Goal: Information Seeking & Learning: Find specific fact

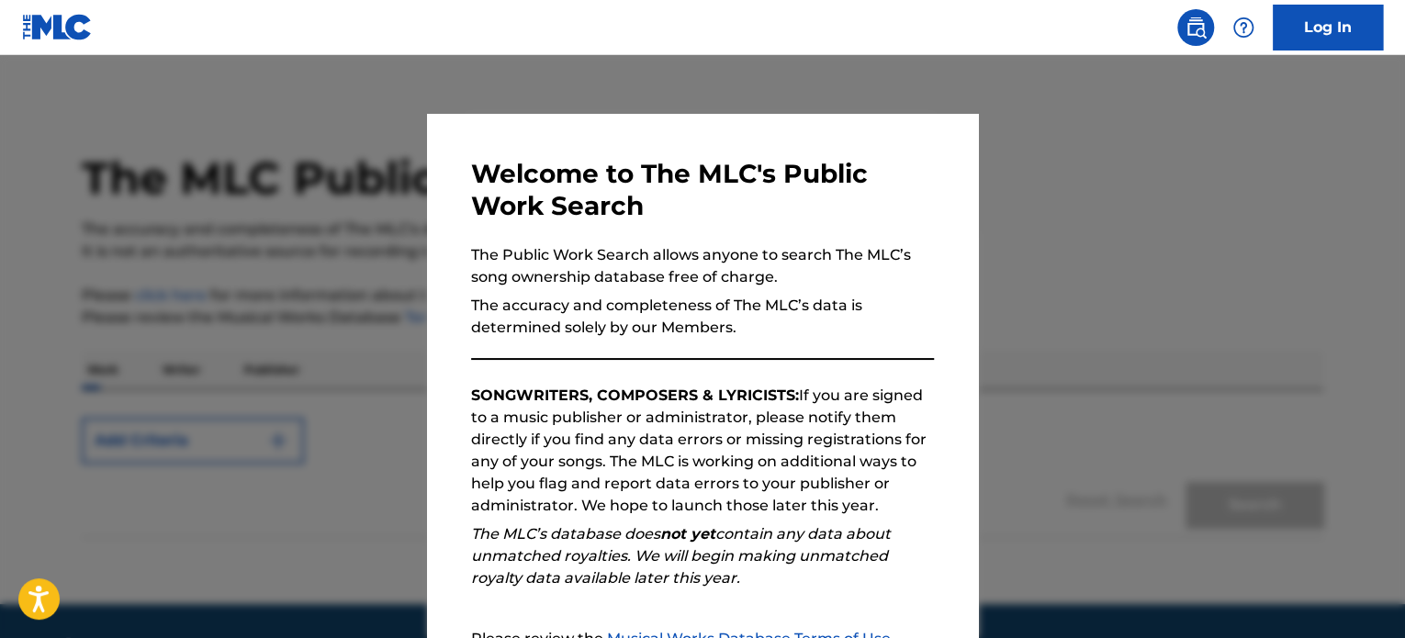
click at [1099, 210] on div at bounding box center [702, 374] width 1405 height 638
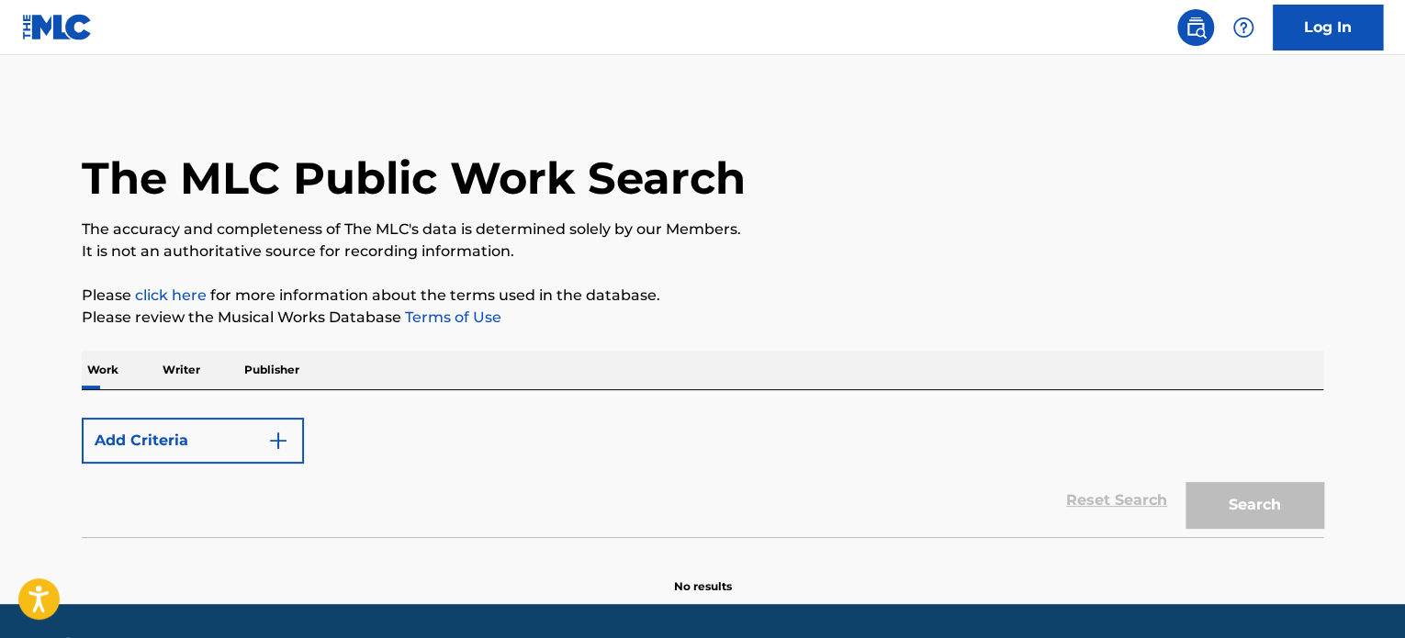
click at [173, 453] on button "Add Criteria" at bounding box center [193, 441] width 222 height 46
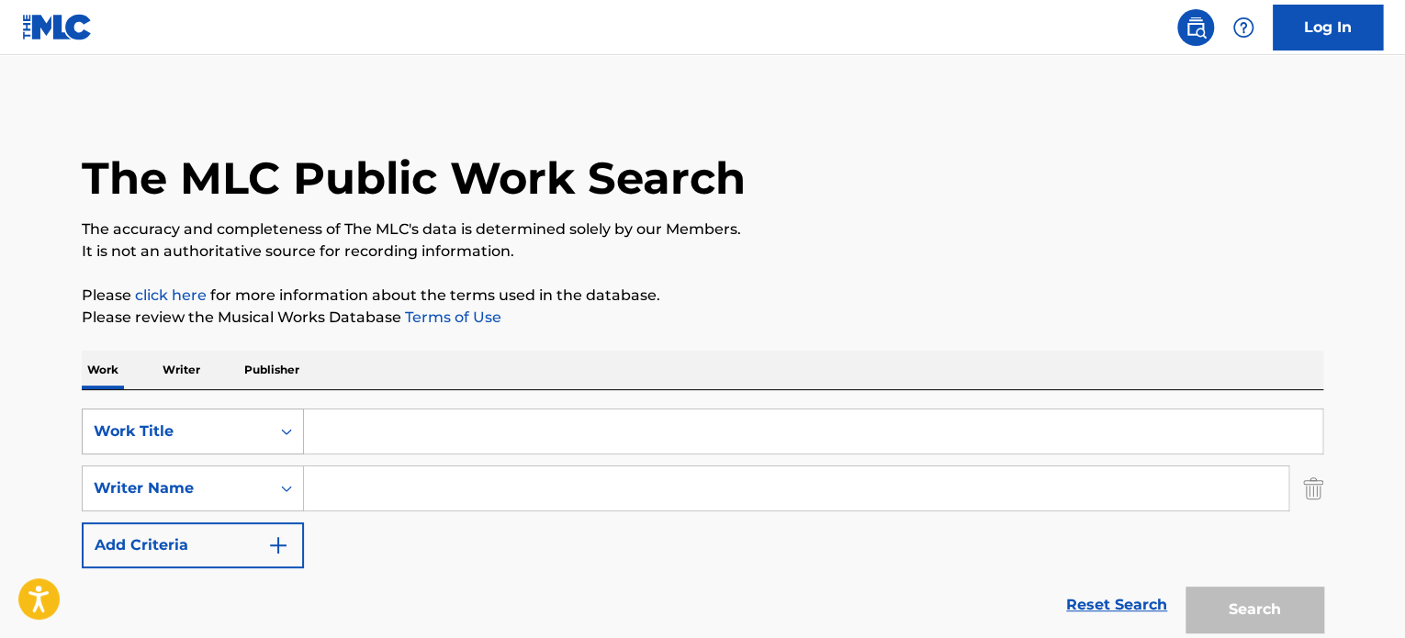
scroll to position [92, 0]
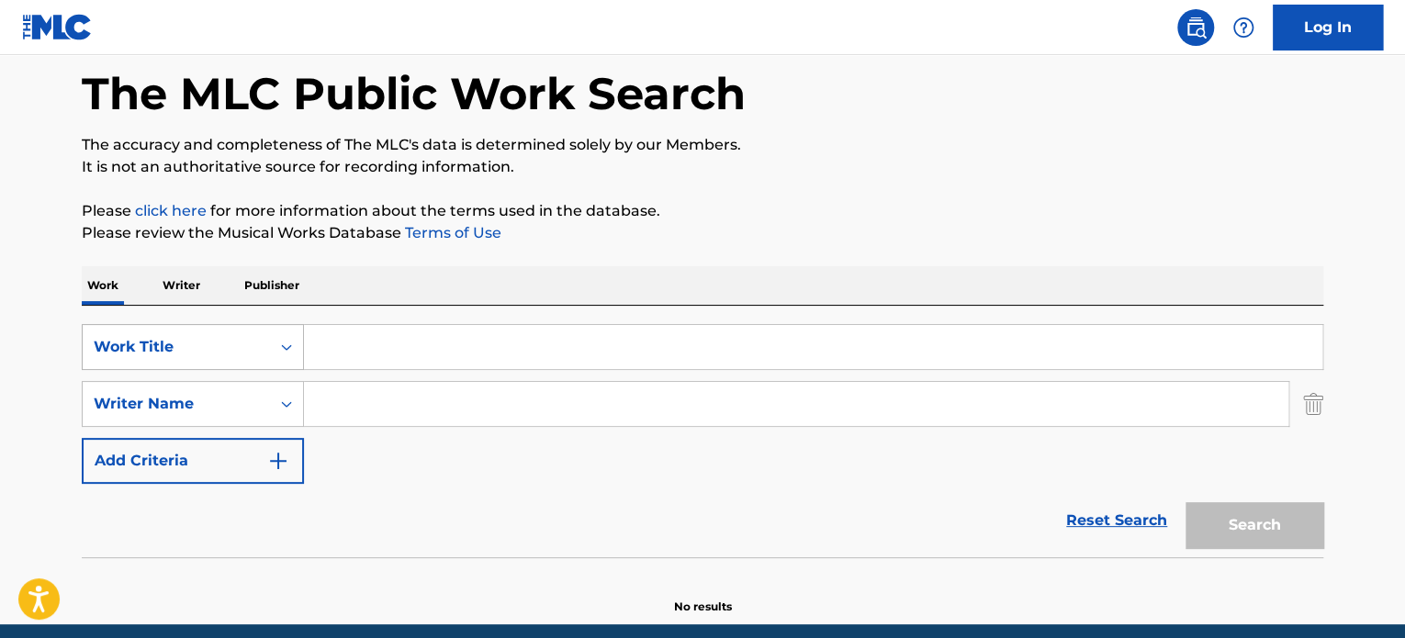
click at [202, 370] on div "Work Title" at bounding box center [193, 347] width 222 height 46
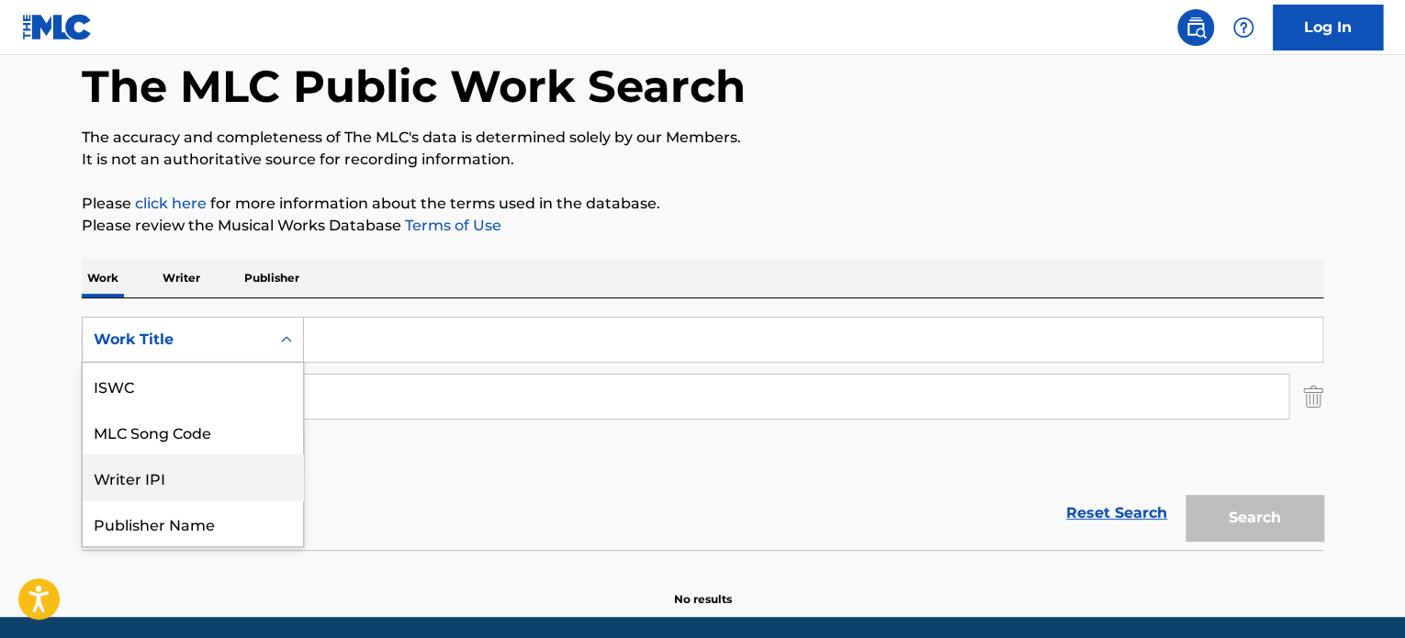
scroll to position [46, 0]
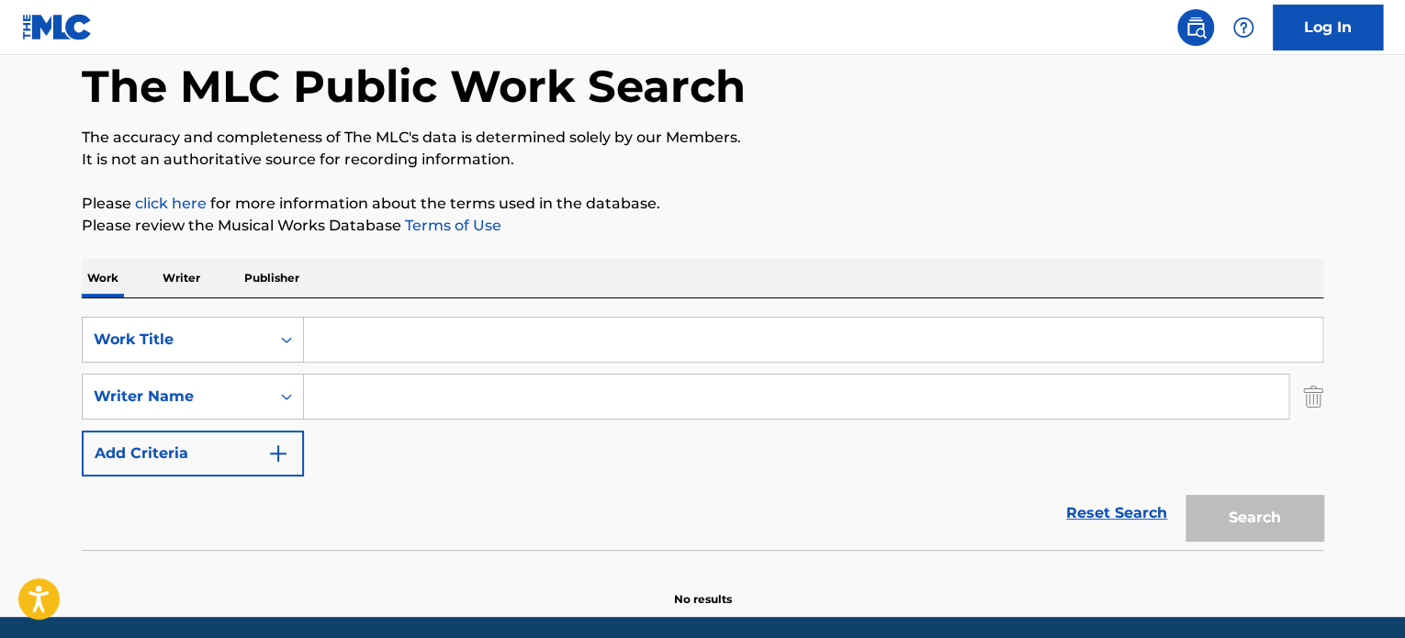
paste input "[PERSON_NAME] Y Sensual"
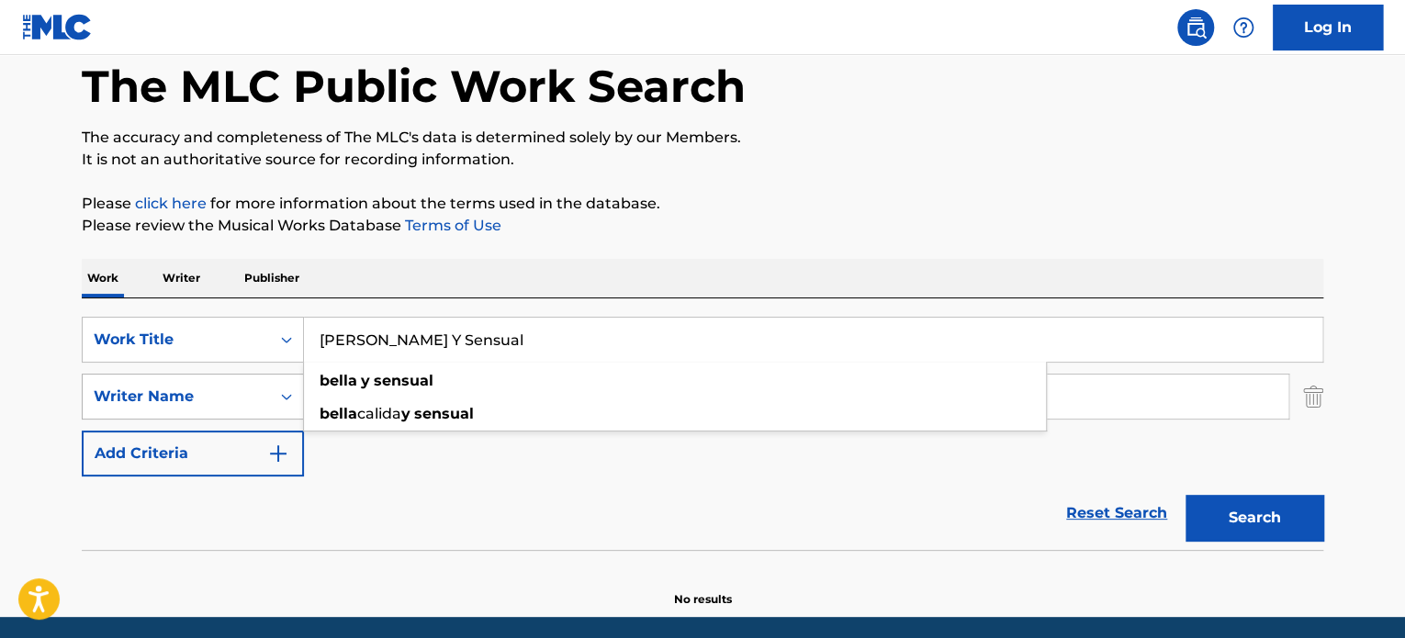
type input "[PERSON_NAME] Y Sensual"
click at [110, 403] on div "Writer Name" at bounding box center [176, 397] width 165 height 22
paste input "[PERSON_NAME]"
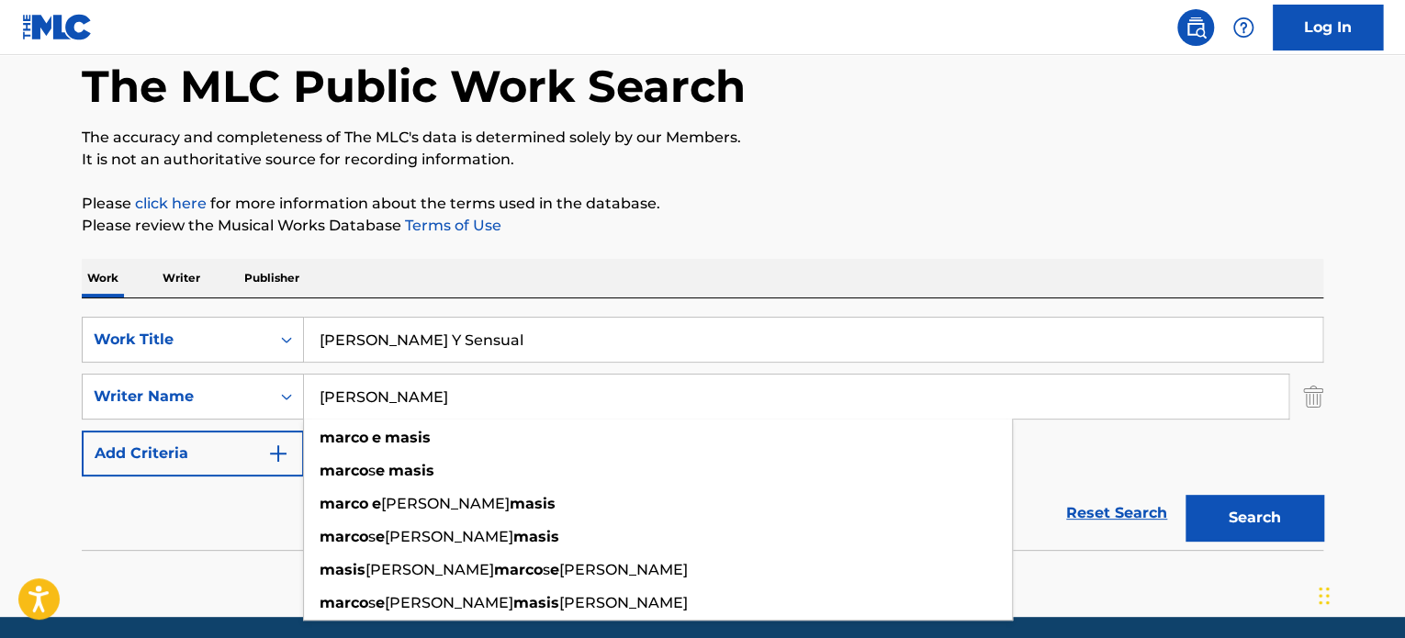
click at [1250, 514] on button "Search" at bounding box center [1255, 518] width 138 height 46
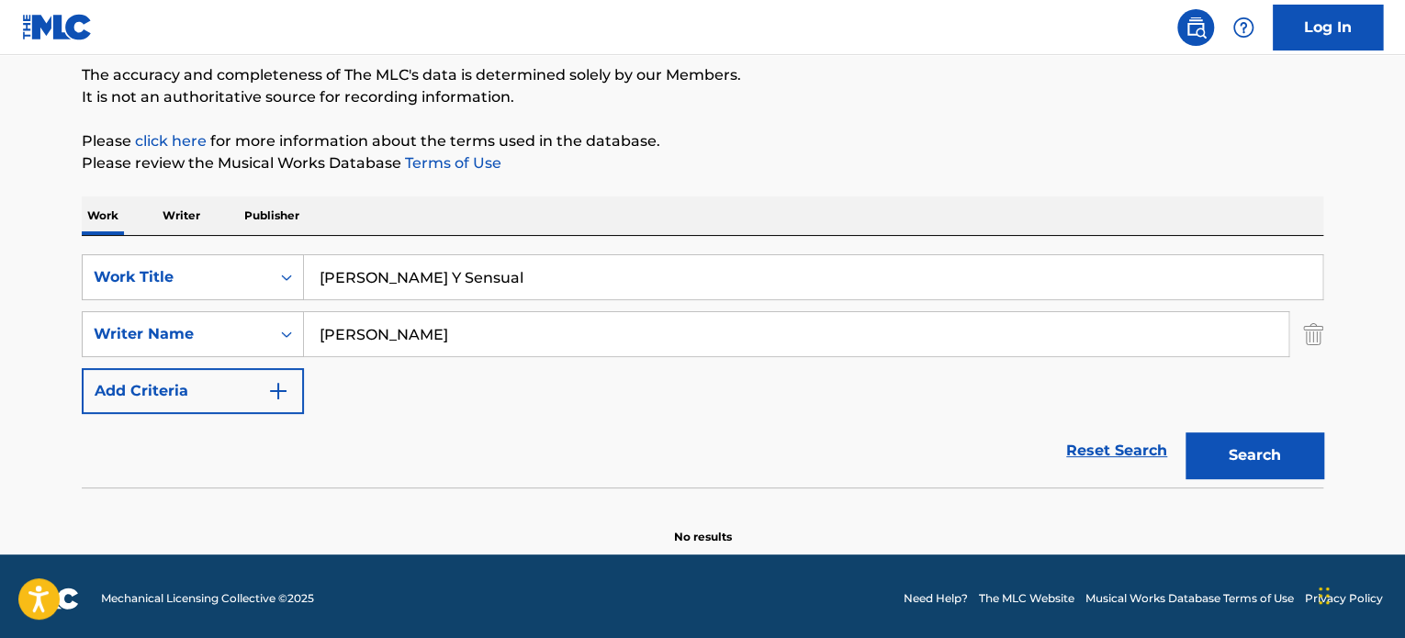
scroll to position [158, 0]
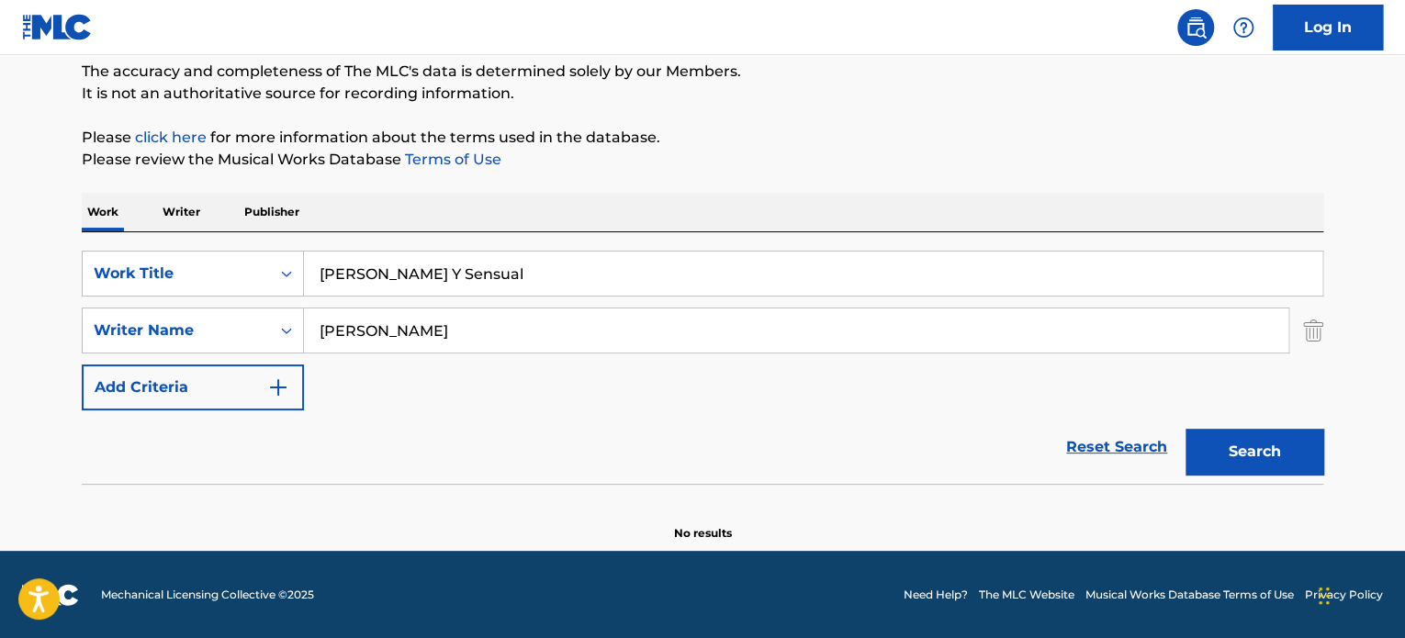
click at [389, 333] on input "[PERSON_NAME]" at bounding box center [796, 331] width 985 height 44
paste input "[PERSON_NAME]"
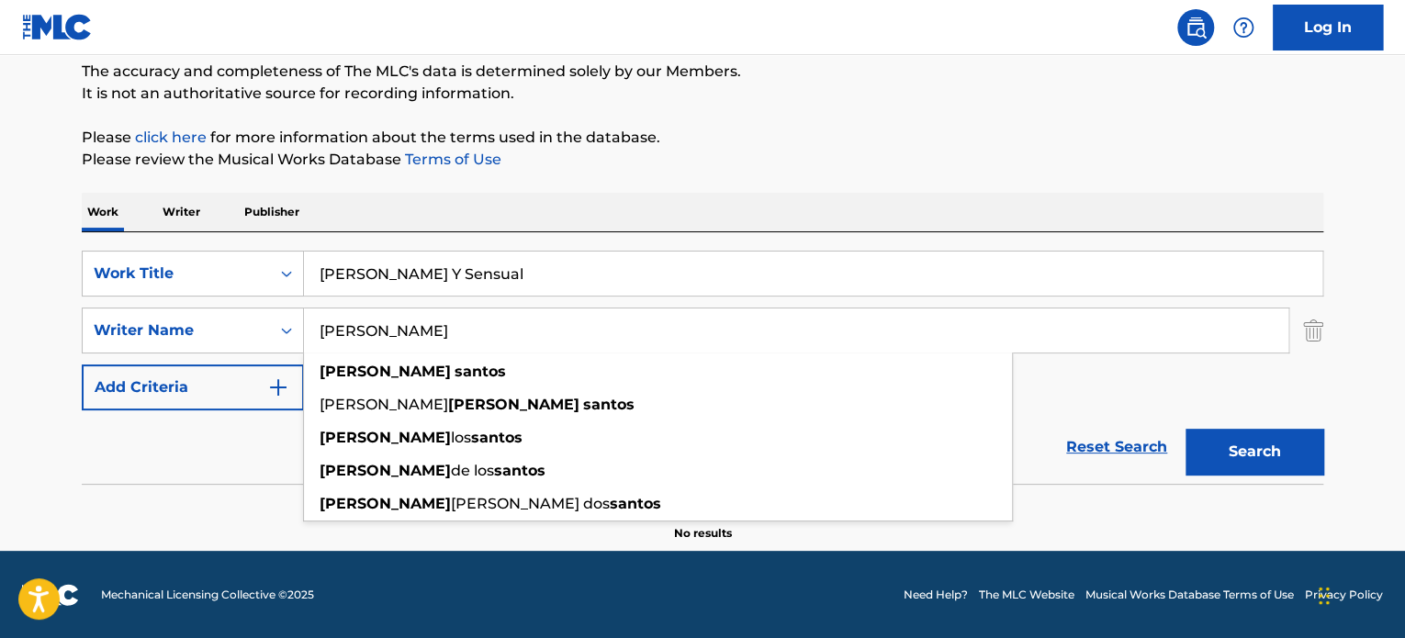
click at [1249, 456] on button "Search" at bounding box center [1255, 452] width 138 height 46
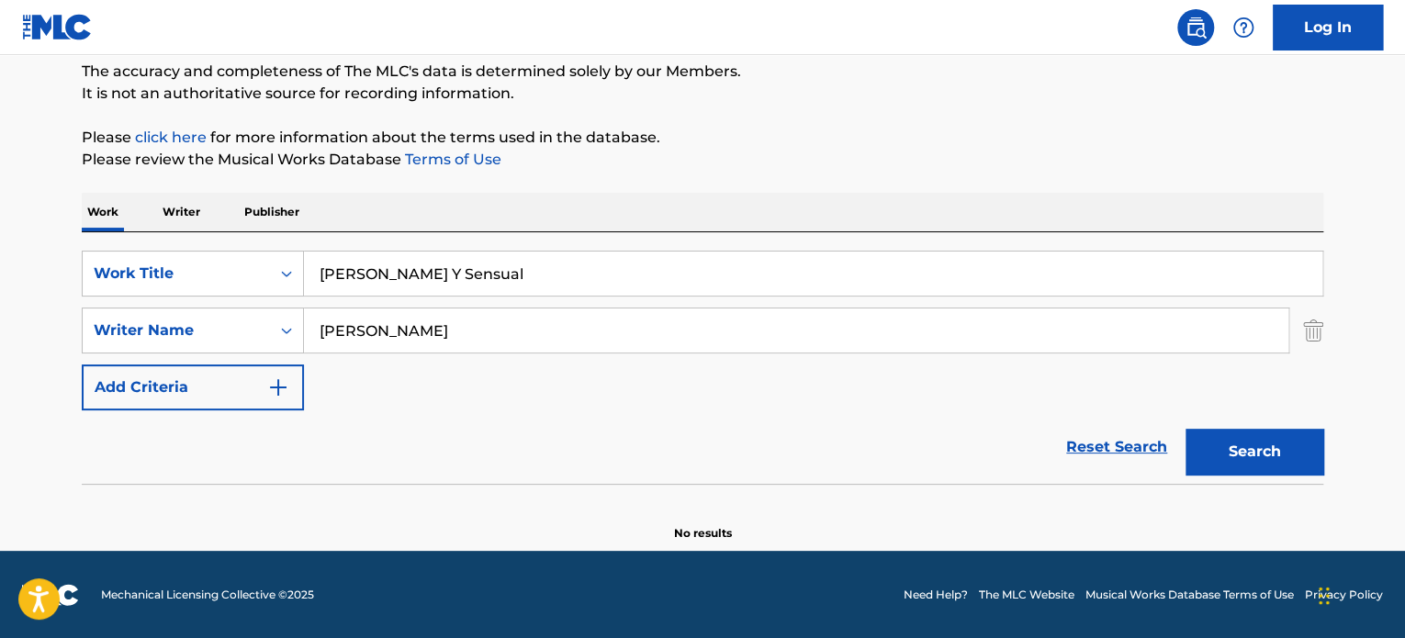
click at [480, 316] on input "[PERSON_NAME]" at bounding box center [796, 331] width 985 height 44
click at [481, 316] on input "[PERSON_NAME]" at bounding box center [796, 331] width 985 height 44
paste input "[PERSON_NAME] De La [PERSON_NAME]"
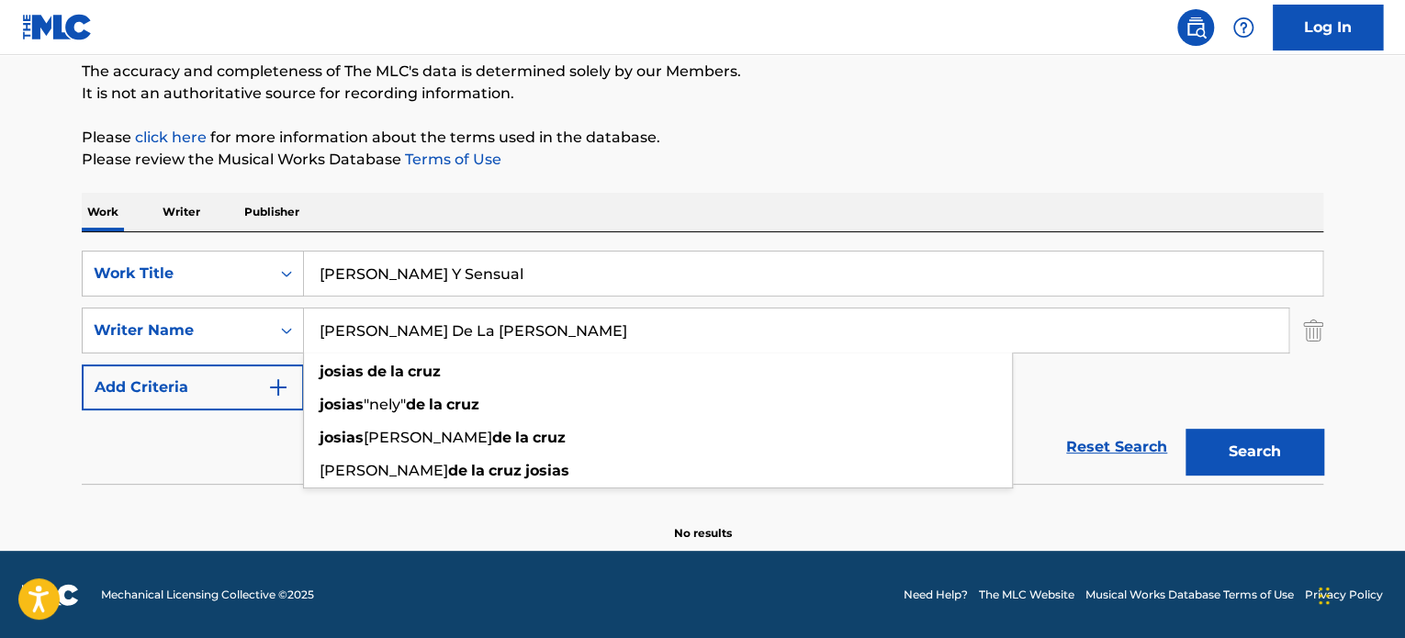
type input "[PERSON_NAME] De La [PERSON_NAME]"
click at [1239, 455] on button "Search" at bounding box center [1255, 452] width 138 height 46
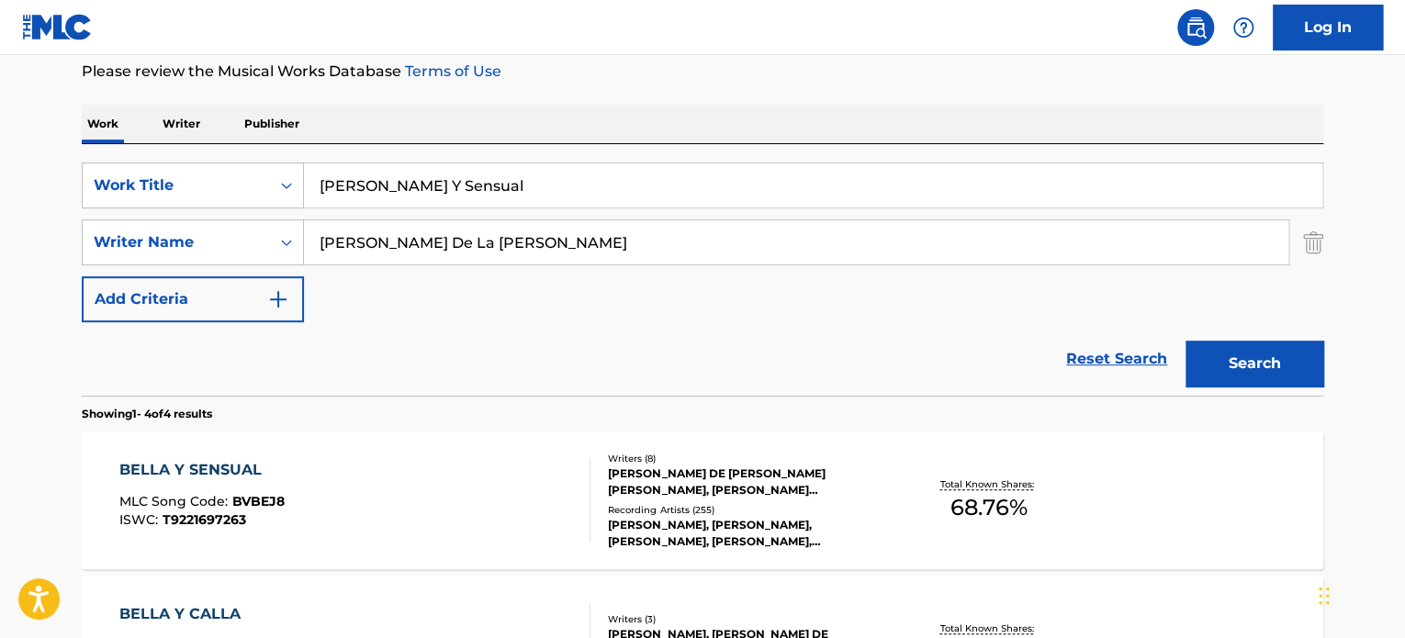
scroll to position [250, 0]
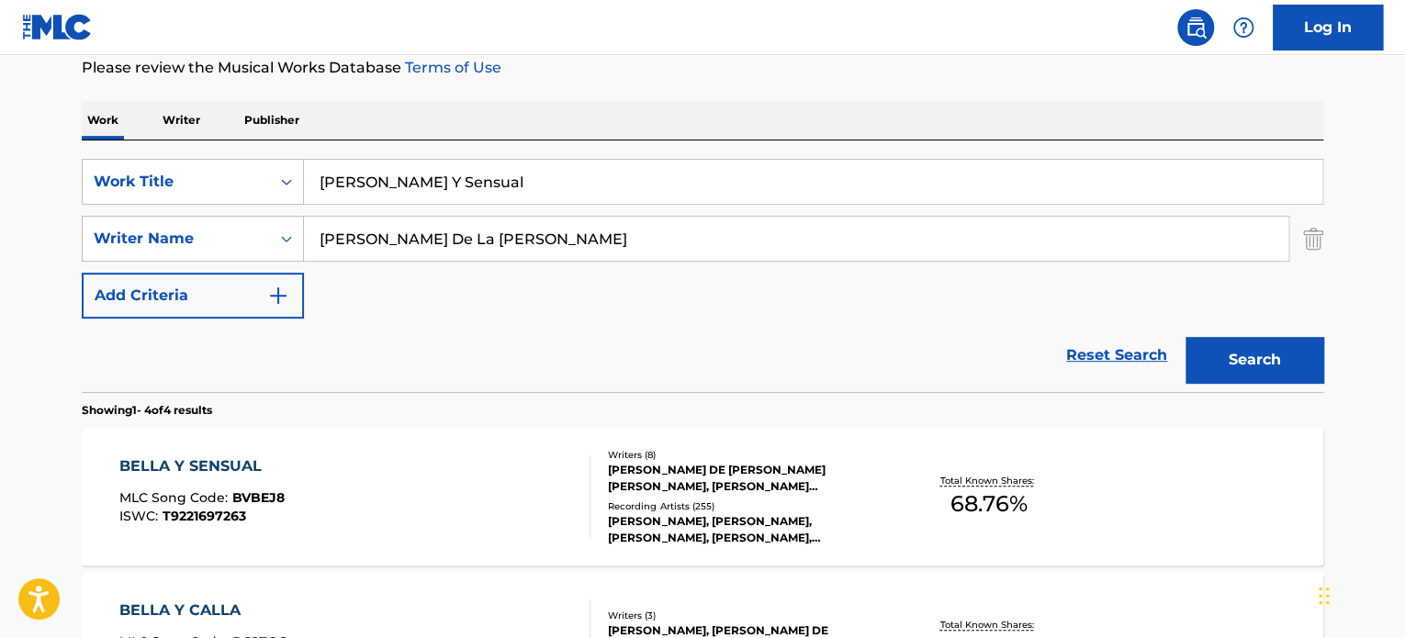
click at [438, 547] on div "BELLA Y SENSUAL MLC Song Code : BVBEJ8 ISWC : T9221697263 Writers ( 8 ) [PERSON…" at bounding box center [703, 497] width 1242 height 138
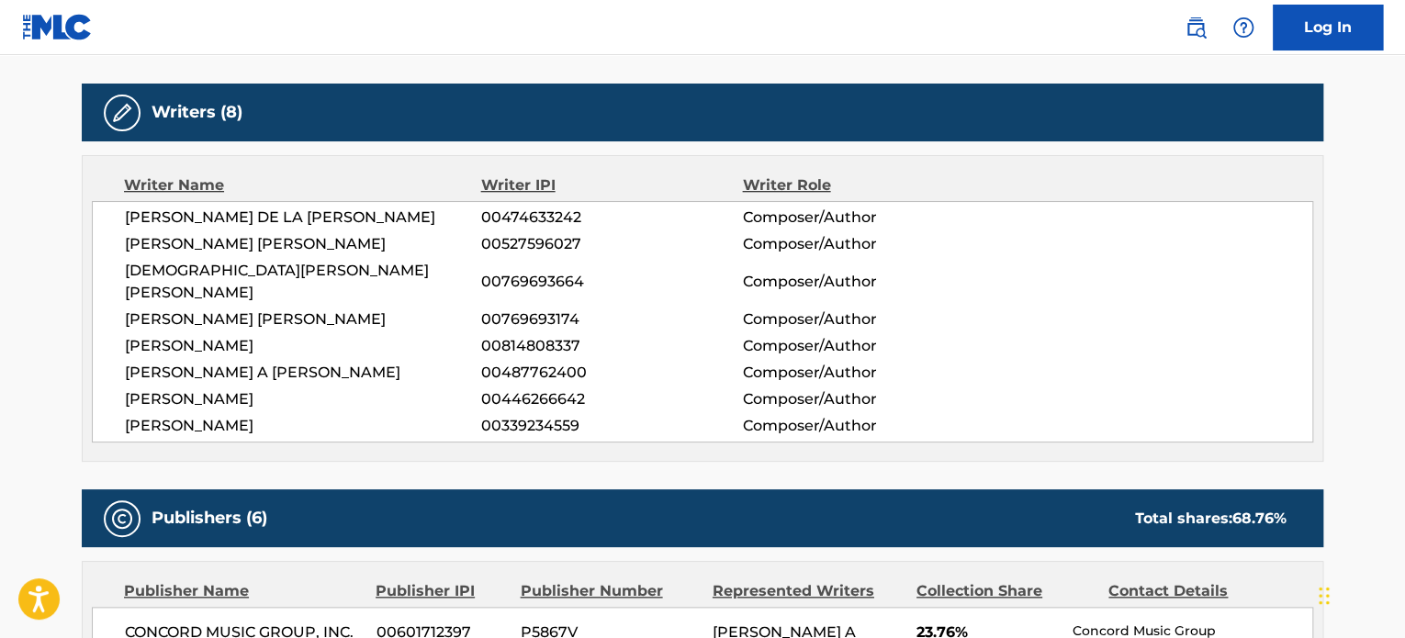
scroll to position [735, 0]
